Goal: Submit feedback/report problem

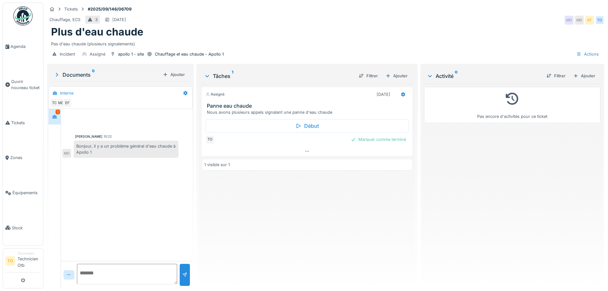
click at [93, 276] on textarea at bounding box center [127, 274] width 100 height 20
type textarea "**********"
click at [184, 272] on div at bounding box center [184, 275] width 5 height 6
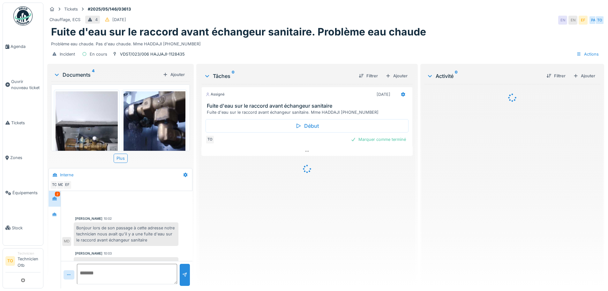
scroll to position [16, 0]
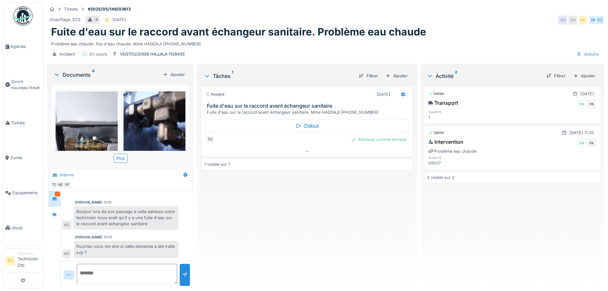
click at [76, 125] on img at bounding box center [87, 132] width 62 height 83
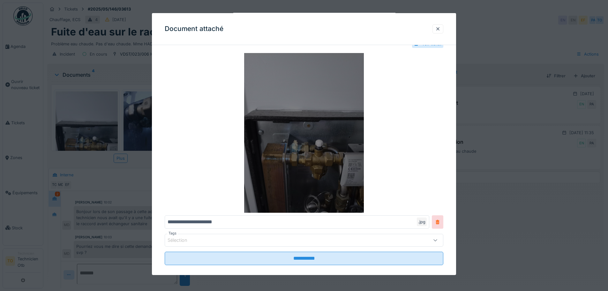
scroll to position [23, 0]
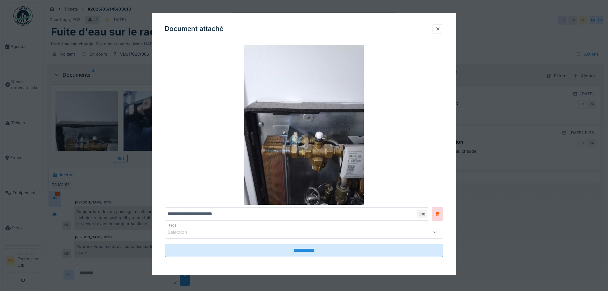
click at [443, 29] on div at bounding box center [437, 28] width 11 height 9
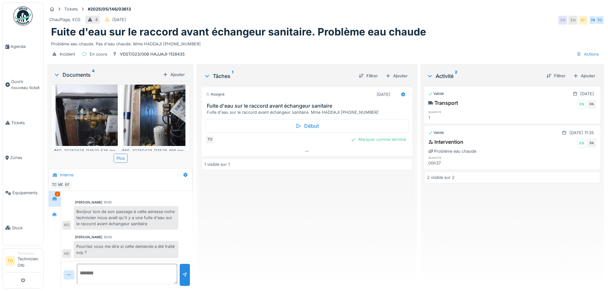
scroll to position [96, 0]
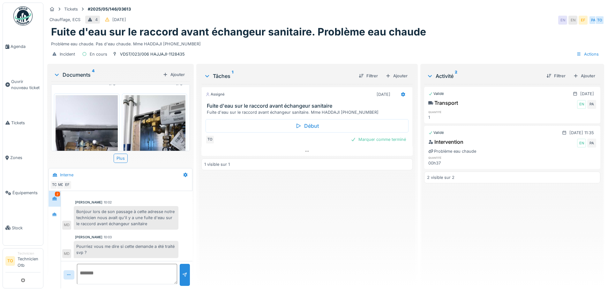
click at [94, 129] on img at bounding box center [87, 136] width 62 height 83
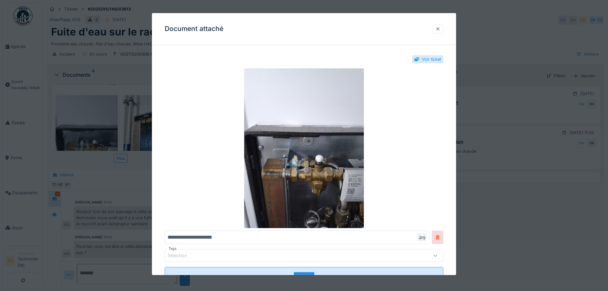
click at [440, 28] on div at bounding box center [437, 29] width 5 height 6
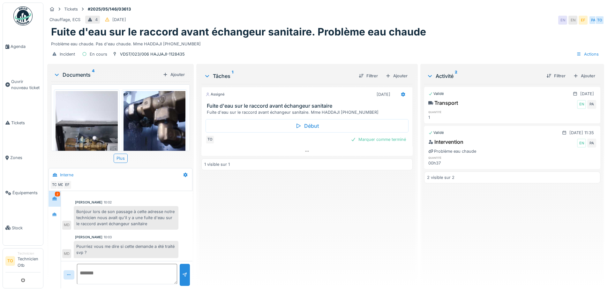
scroll to position [0, 0]
click at [150, 119] on img at bounding box center [154, 132] width 62 height 83
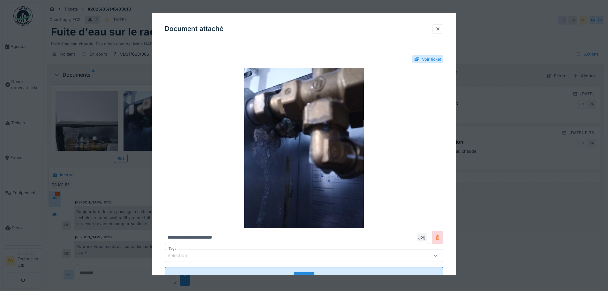
click at [439, 28] on div at bounding box center [437, 29] width 5 height 6
